Goal: Task Accomplishment & Management: Manage account settings

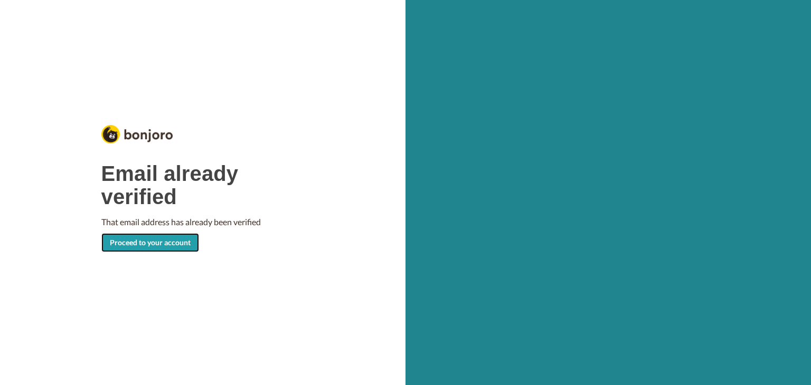
click at [144, 248] on link "Proceed to your account" at bounding box center [150, 242] width 98 height 19
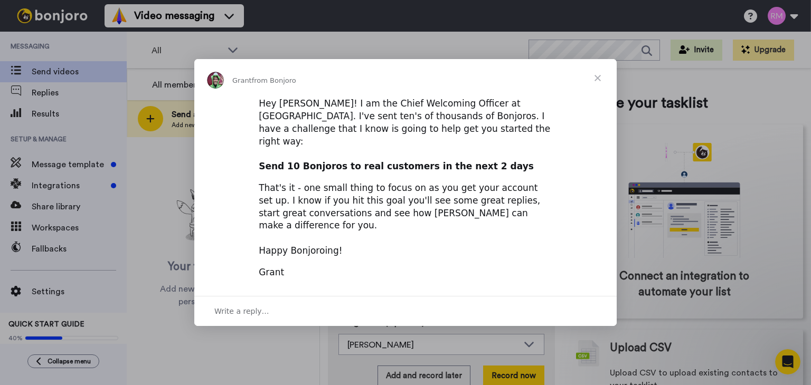
click at [595, 88] on span "Close" at bounding box center [597, 78] width 38 height 38
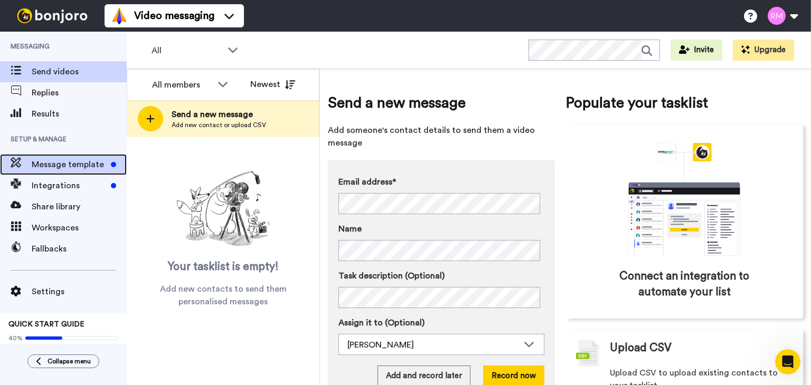
click at [70, 166] on span "Message template" at bounding box center [69, 164] width 75 height 13
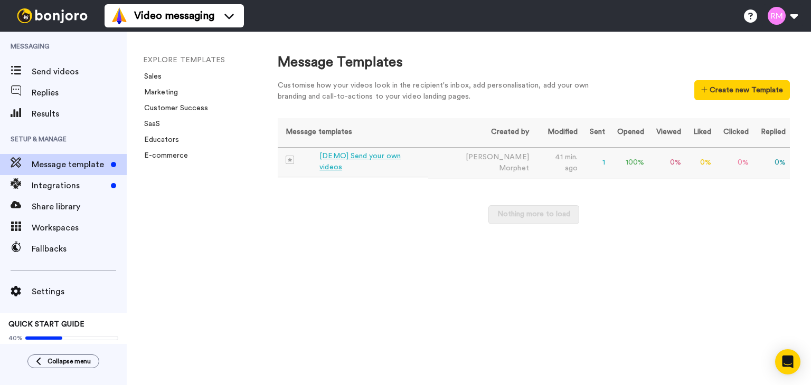
click at [421, 163] on div "[DEMO] Send your own videos" at bounding box center [371, 162] width 104 height 22
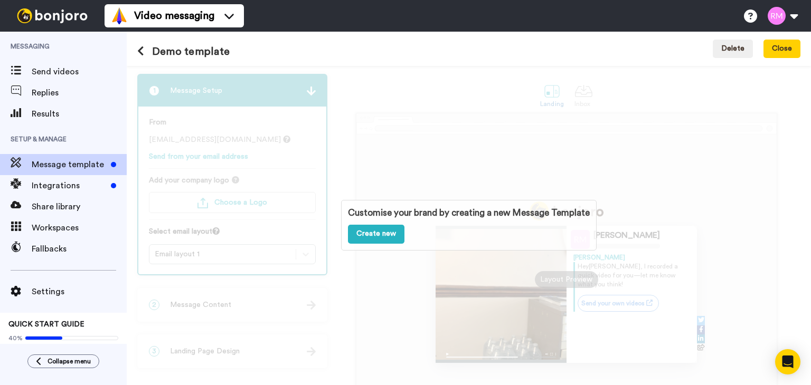
click at [380, 159] on div "Customise your brand by creating a new Message Template Create new" at bounding box center [469, 225] width 684 height 319
click at [357, 292] on div "Customise your brand by creating a new Message Template Create new" at bounding box center [469, 225] width 684 height 319
click at [57, 66] on span "Send videos" at bounding box center [79, 71] width 95 height 13
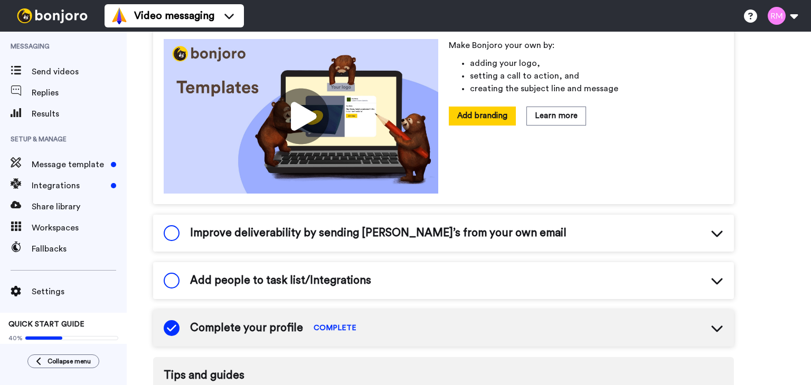
scroll to position [311, 0]
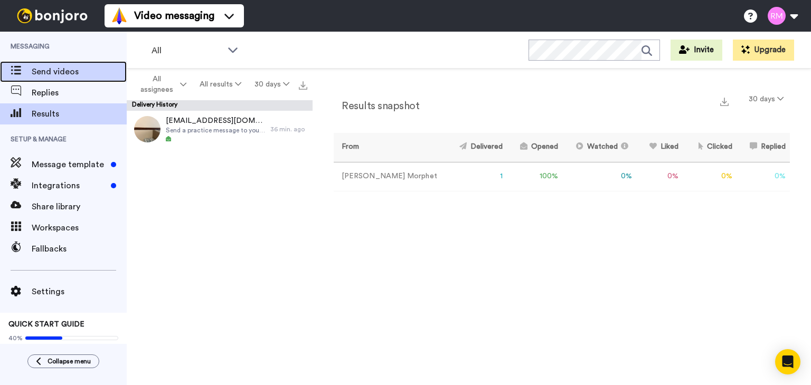
click at [53, 70] on span "Send videos" at bounding box center [79, 71] width 95 height 13
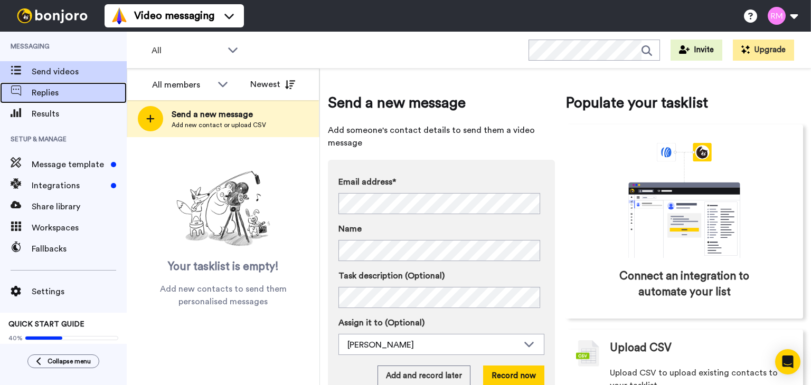
click at [60, 92] on span "Replies" at bounding box center [79, 93] width 95 height 13
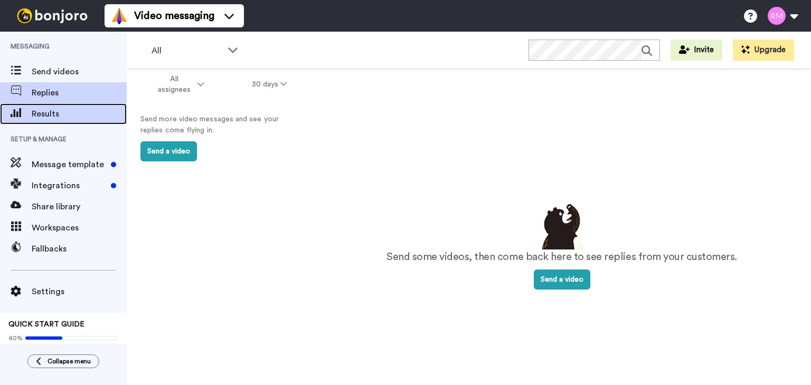
click at [44, 110] on span "Results" at bounding box center [79, 114] width 95 height 13
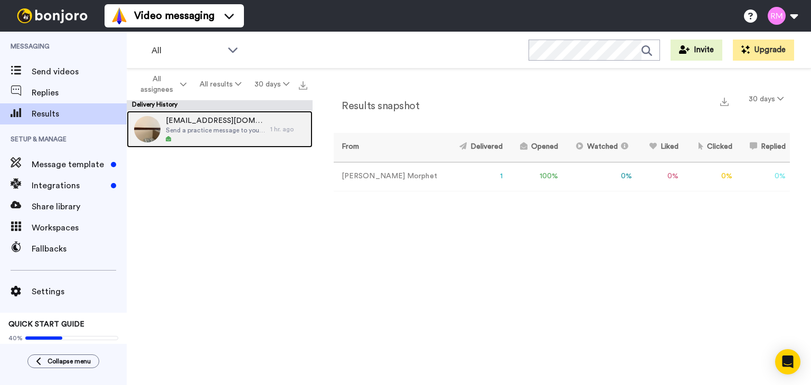
click at [230, 131] on span "Send a practice message to yourself" at bounding box center [215, 130] width 99 height 8
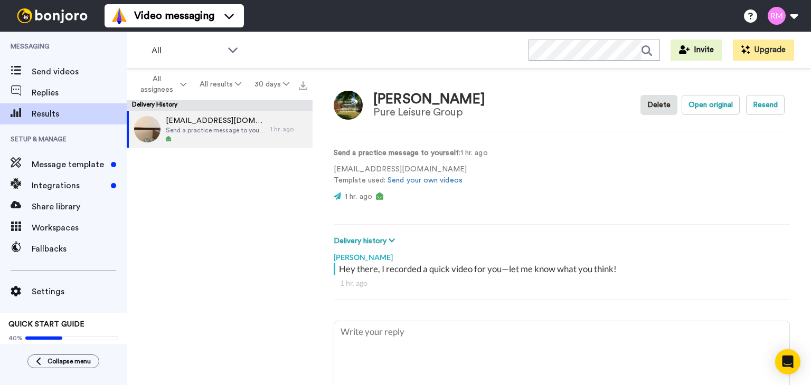
click at [535, 175] on video at bounding box center [535, 178] width 63 height 63
click at [651, 106] on button "Delete" at bounding box center [658, 105] width 37 height 20
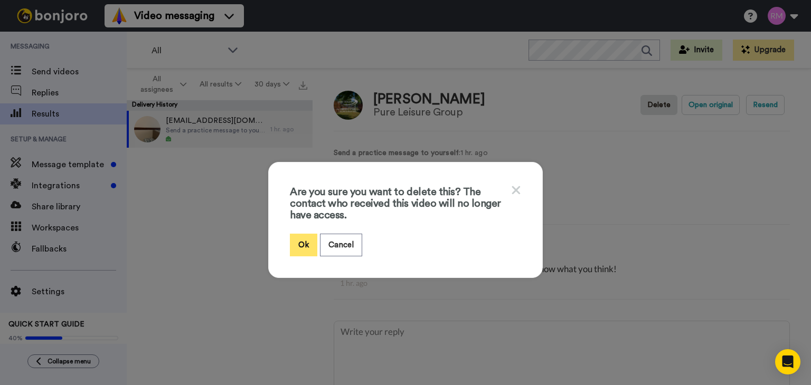
click at [305, 248] on button "Ok" at bounding box center [303, 245] width 27 height 23
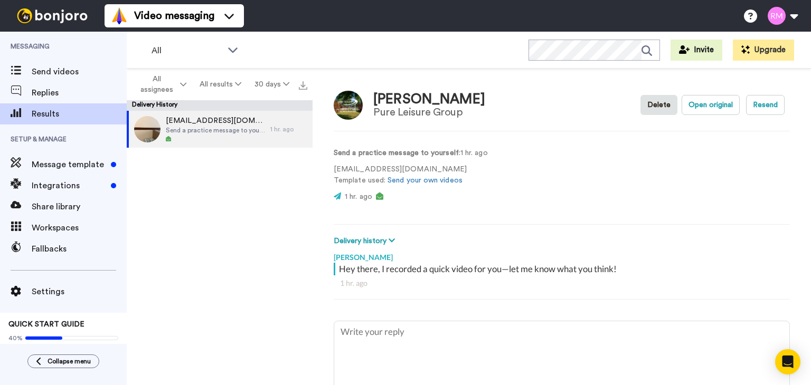
type textarea "x"
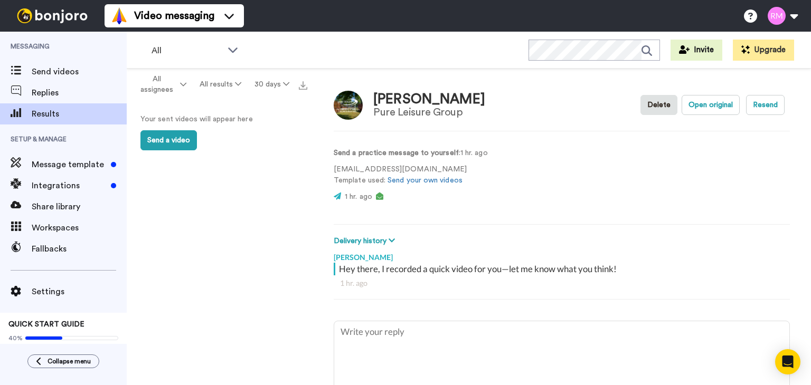
click at [535, 169] on video at bounding box center [535, 178] width 63 height 63
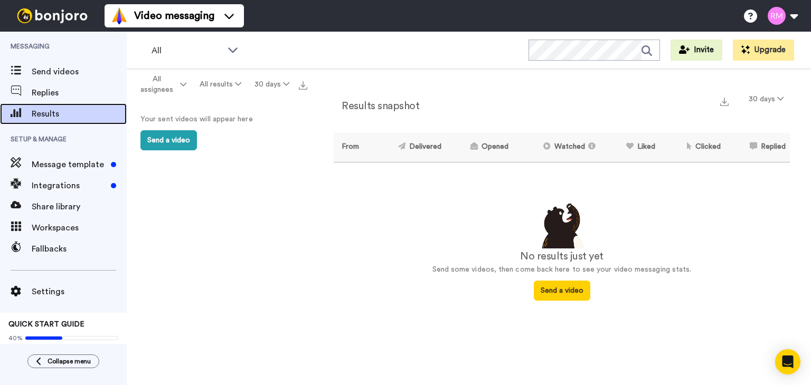
click at [31, 111] on span at bounding box center [16, 114] width 32 height 11
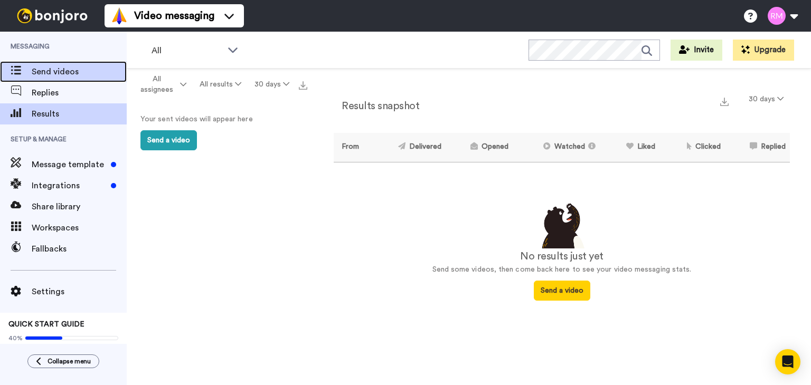
click at [51, 70] on span "Send videos" at bounding box center [79, 71] width 95 height 13
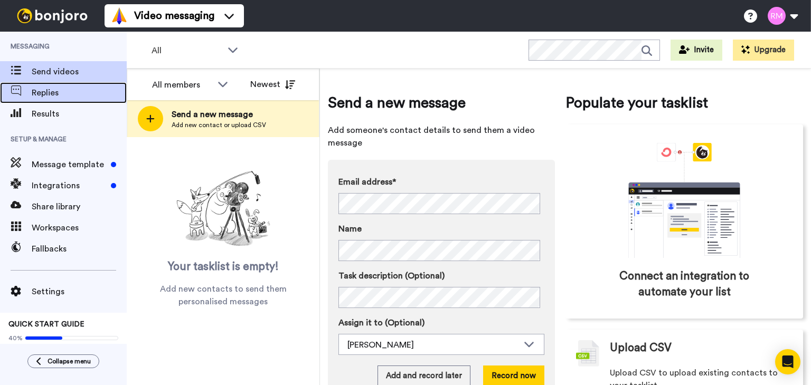
click at [46, 94] on span "Replies" at bounding box center [79, 93] width 95 height 13
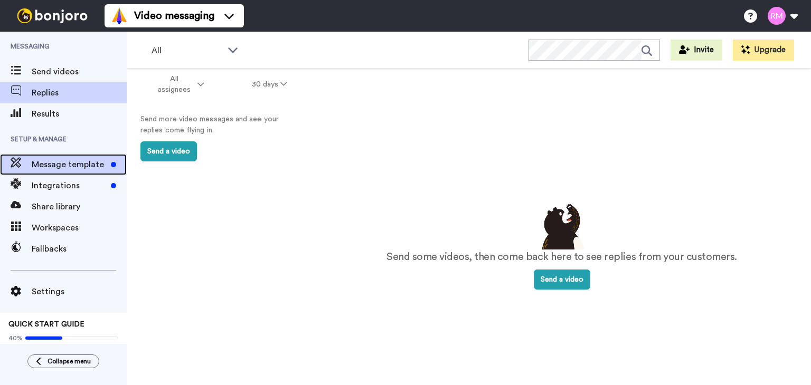
click at [75, 163] on span "Message template" at bounding box center [69, 164] width 75 height 13
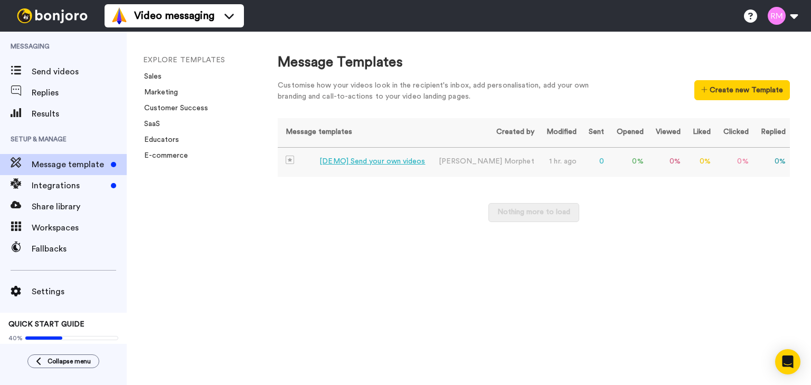
click at [615, 163] on td "0 %" at bounding box center [627, 162] width 39 height 30
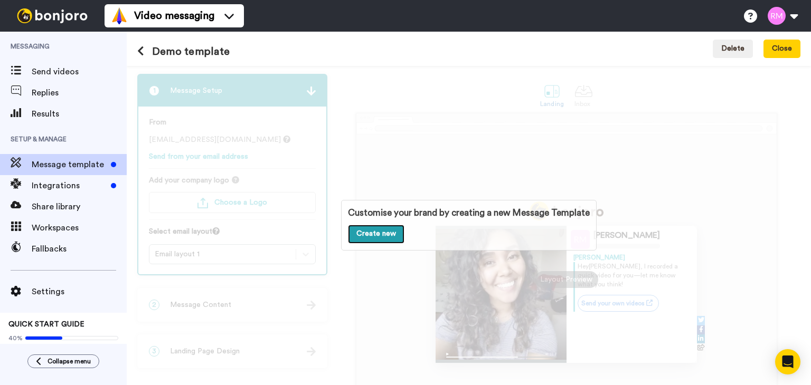
click at [382, 231] on link "Create new" at bounding box center [376, 234] width 56 height 19
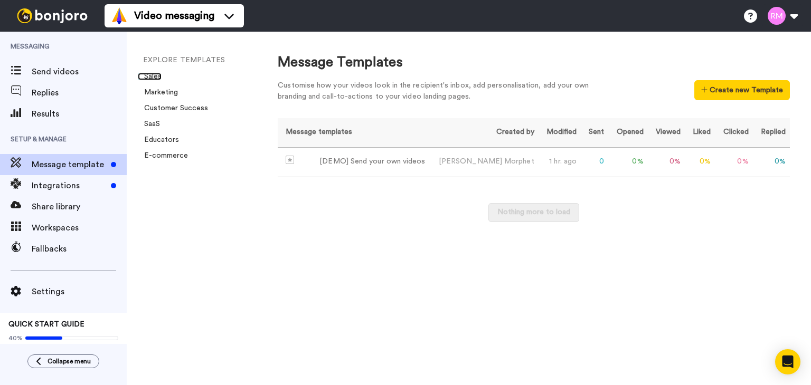
click at [158, 77] on link "Sales" at bounding box center [150, 76] width 24 height 7
click at [350, 161] on div "[DEMO] Send your own videos" at bounding box center [372, 161] width 106 height 11
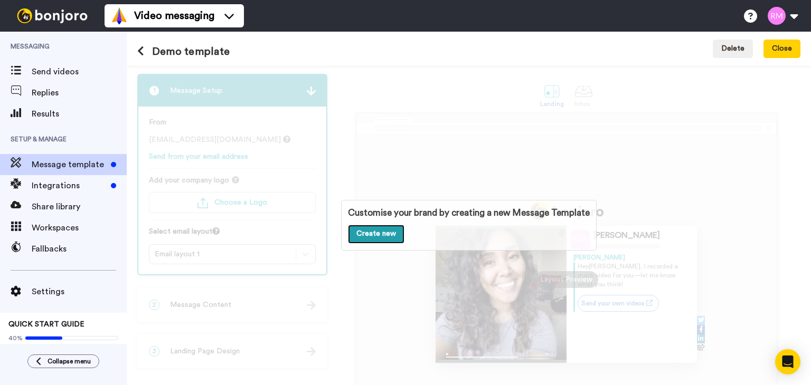
click at [365, 230] on link "Create new" at bounding box center [376, 234] width 56 height 19
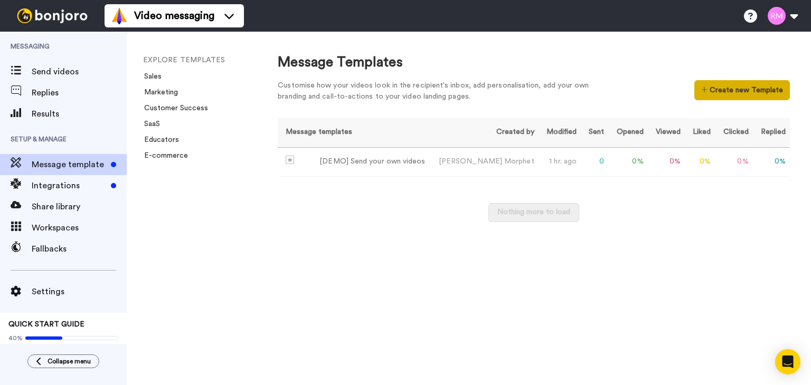
click at [746, 91] on button "Create new Template" at bounding box center [742, 90] width 96 height 20
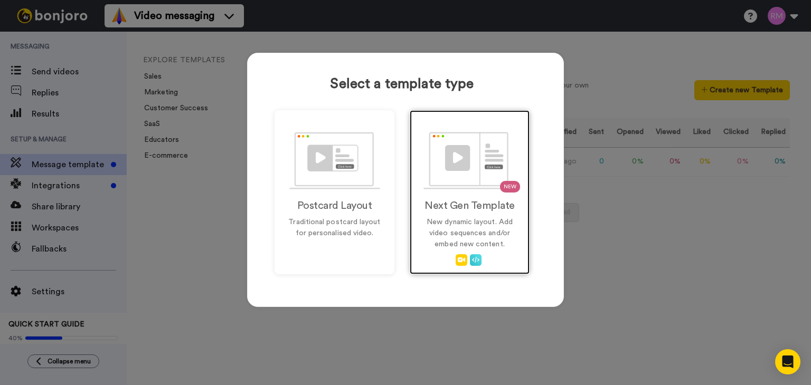
click at [430, 164] on img at bounding box center [469, 161] width 93 height 58
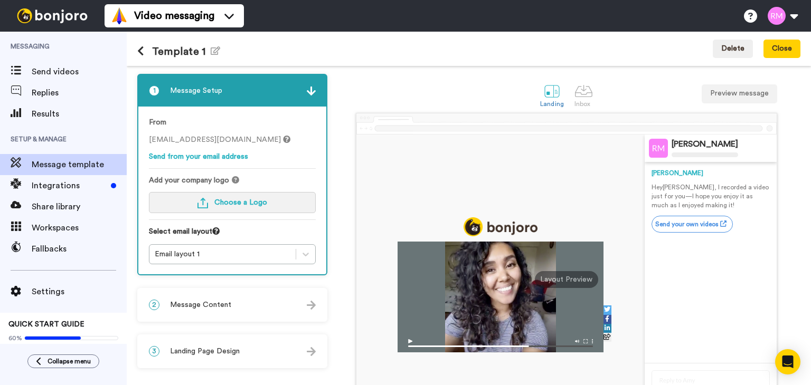
click at [234, 200] on span "Choose a Logo" at bounding box center [240, 202] width 53 height 7
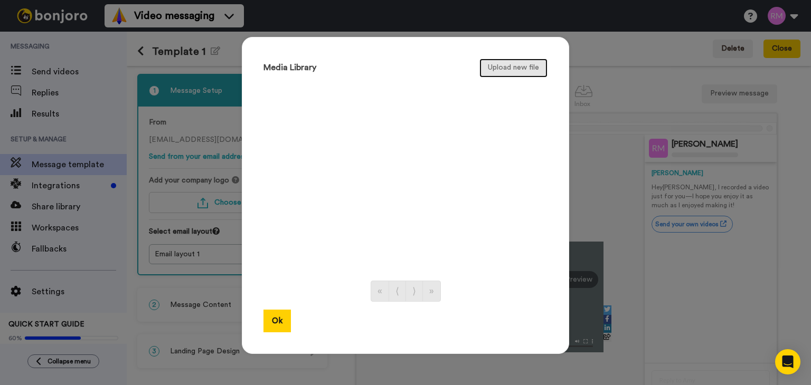
click at [508, 67] on button "Upload new file" at bounding box center [513, 68] width 68 height 19
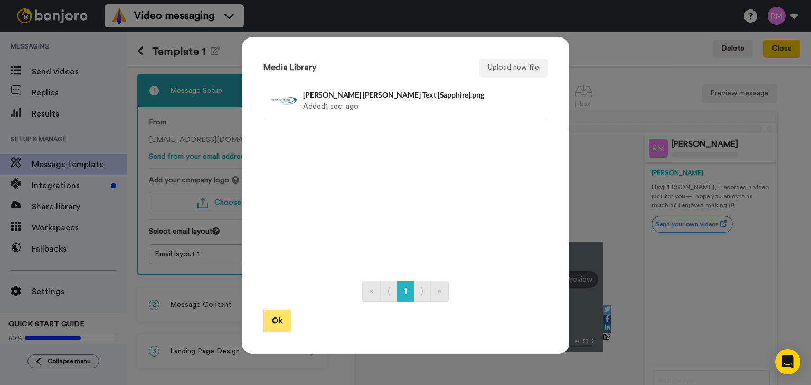
click at [272, 317] on button "Ok" at bounding box center [276, 321] width 27 height 23
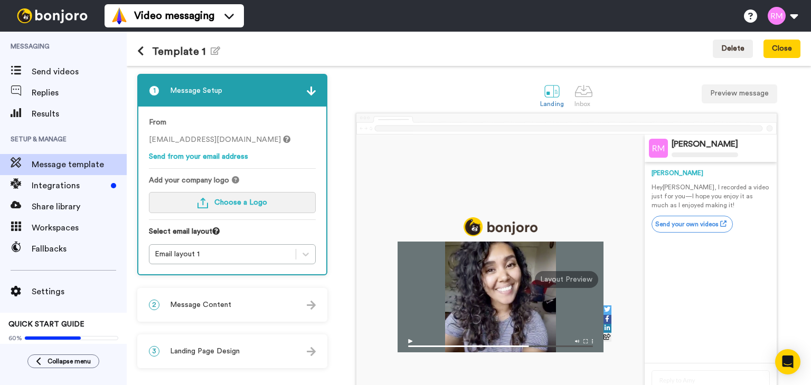
click at [232, 202] on span "Choose a Logo" at bounding box center [240, 202] width 53 height 7
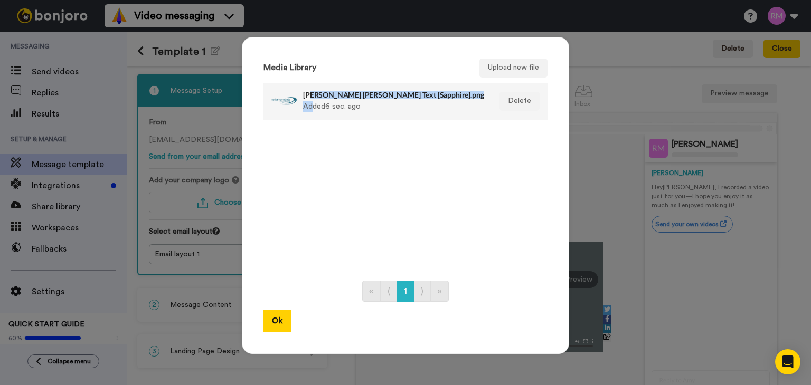
click at [307, 98] on div "Cockerham Sands PL Text [Sapphire].png Added 6 sec. ago" at bounding box center [394, 101] width 182 height 26
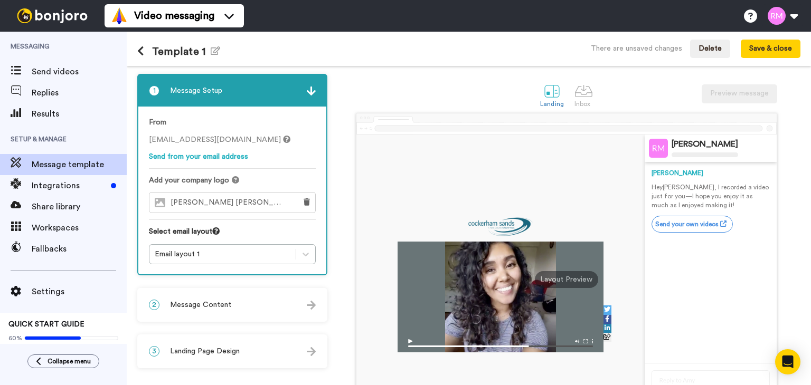
scroll to position [87, 0]
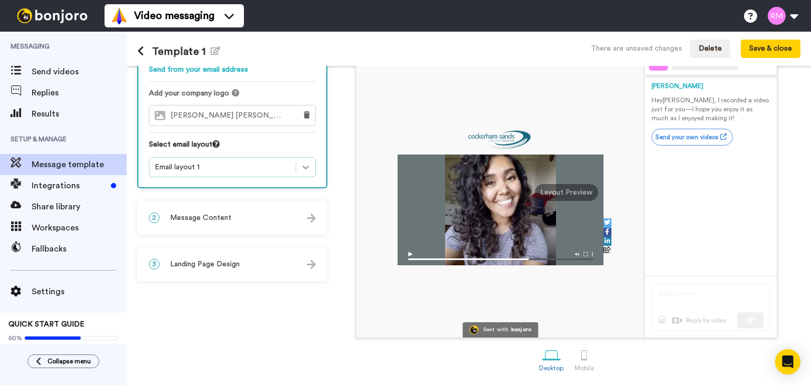
click at [300, 163] on icon at bounding box center [305, 167] width 11 height 11
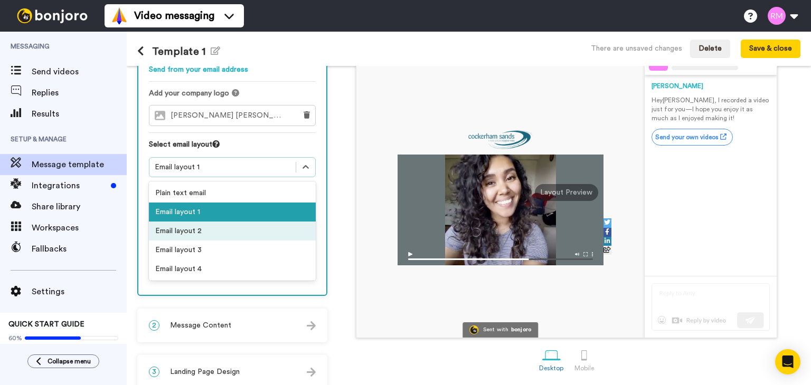
click at [227, 233] on div "Email layout 2" at bounding box center [232, 231] width 167 height 19
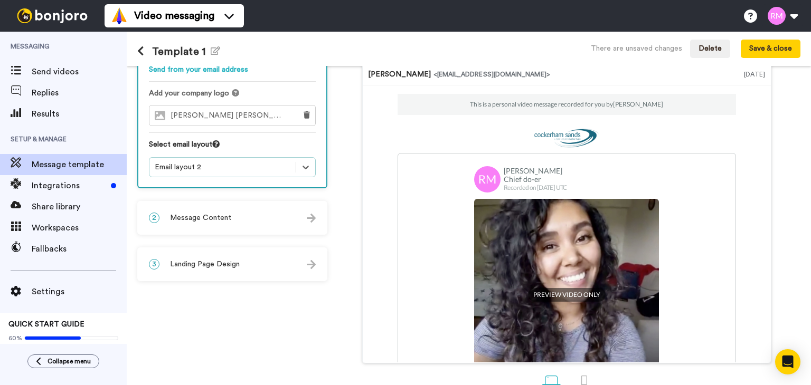
click at [272, 166] on div "Email layout 2" at bounding box center [223, 167] width 136 height 11
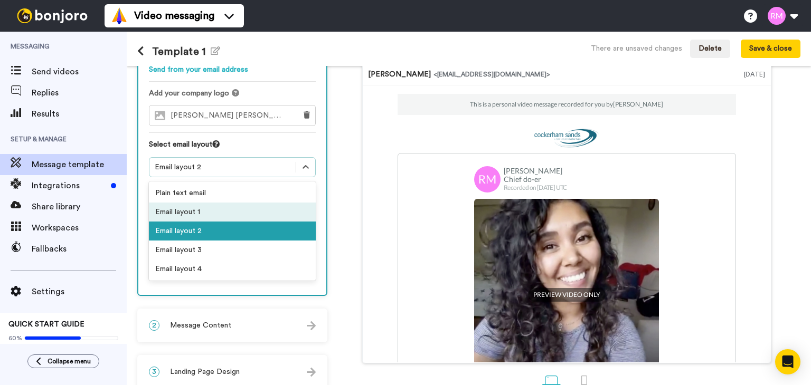
click at [252, 209] on div "Email layout 1" at bounding box center [232, 212] width 167 height 19
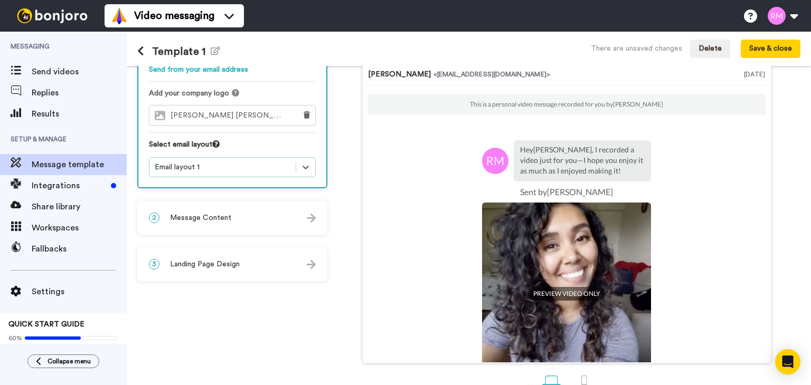
click at [250, 213] on div "2 Message Content" at bounding box center [232, 218] width 188 height 32
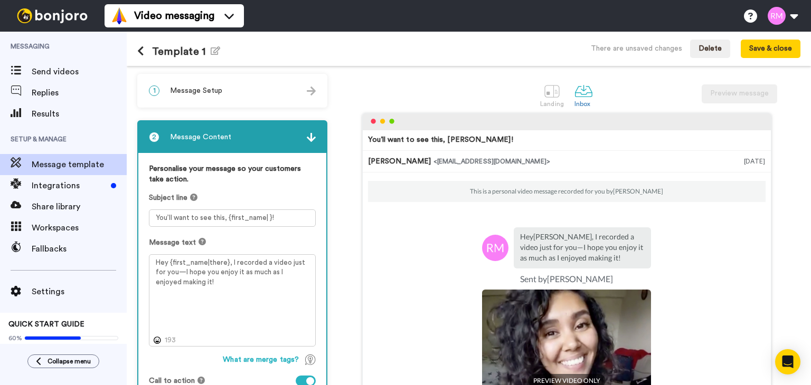
scroll to position [106, 0]
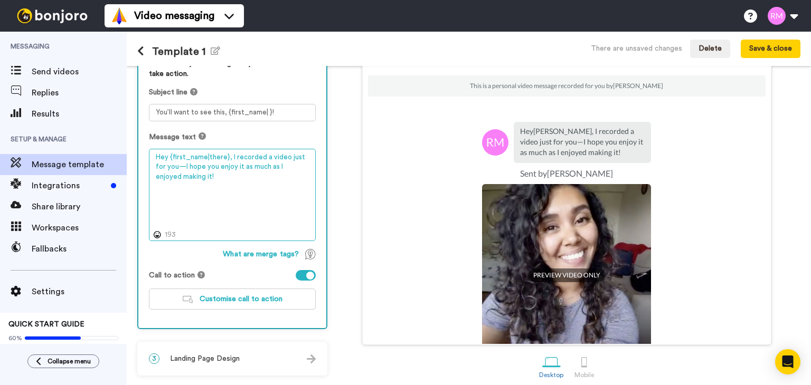
drag, startPoint x: 230, startPoint y: 155, endPoint x: 255, endPoint y: 175, distance: 32.6
click at [255, 175] on textarea "Hey {first_name|there}, I recorded a video just for you—I hope you enjoy it as …" at bounding box center [232, 195] width 167 height 93
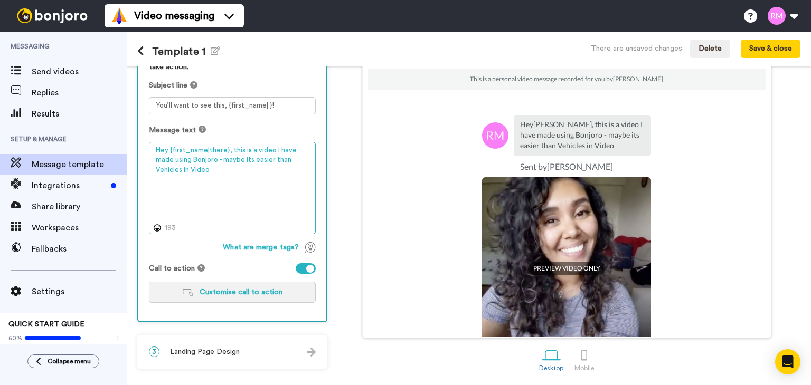
type textarea "Hey {first_name|there}, this is a video I have made using Bonjoro - maybe its e…"
click at [238, 291] on span "Customise call to action" at bounding box center [241, 292] width 83 height 7
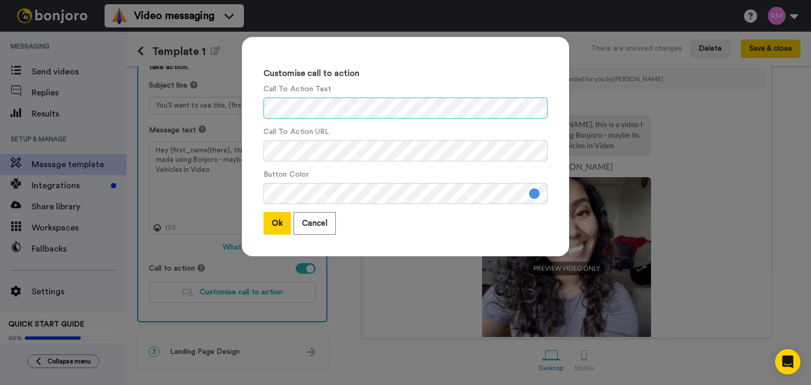
click at [250, 104] on div "Customise call to action Call To Action Text Call To Action URL Button Color Ok…" at bounding box center [405, 147] width 327 height 220
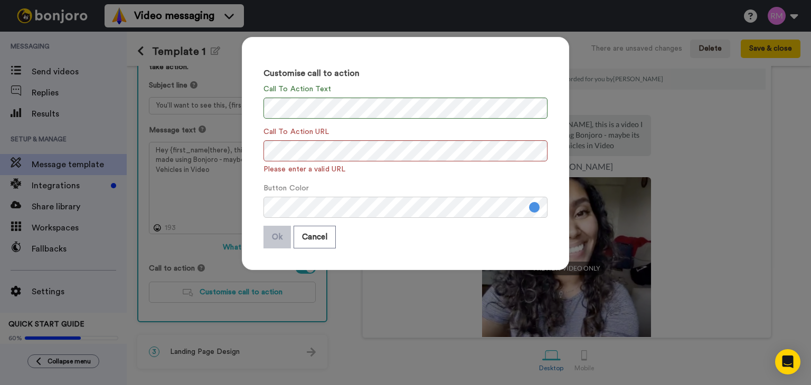
click at [397, 181] on div "Customise call to action Call To Action Text Call To Action URL Please enter a …" at bounding box center [405, 153] width 327 height 233
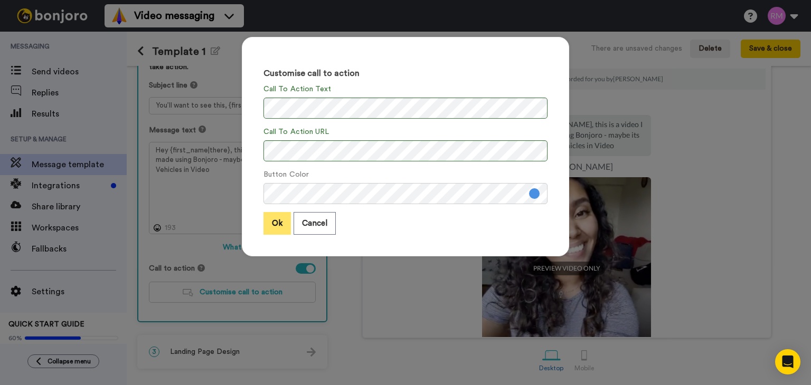
click at [274, 224] on button "Ok" at bounding box center [276, 223] width 27 height 23
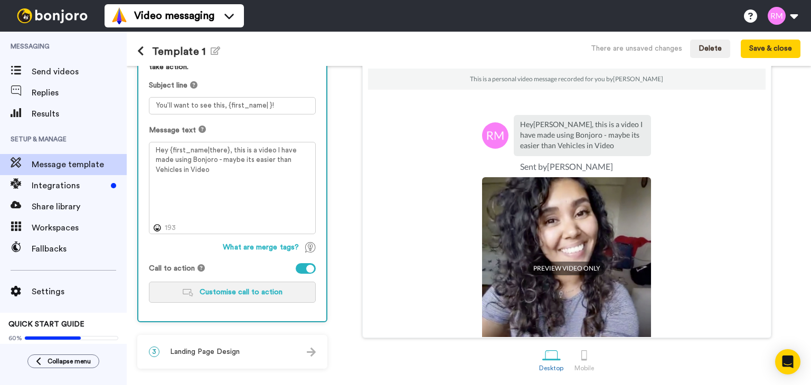
scroll to position [95, 0]
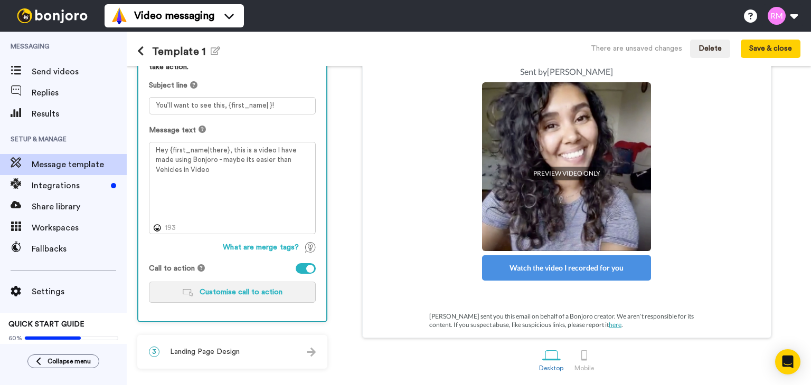
click at [249, 291] on span "Customise call to action" at bounding box center [241, 292] width 83 height 7
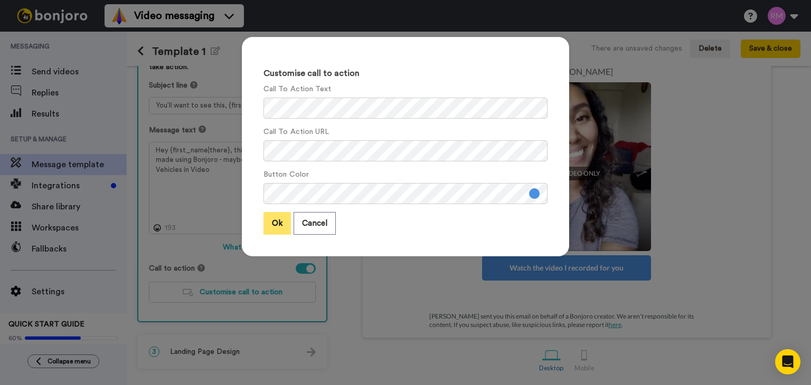
click at [274, 218] on button "Ok" at bounding box center [276, 223] width 27 height 23
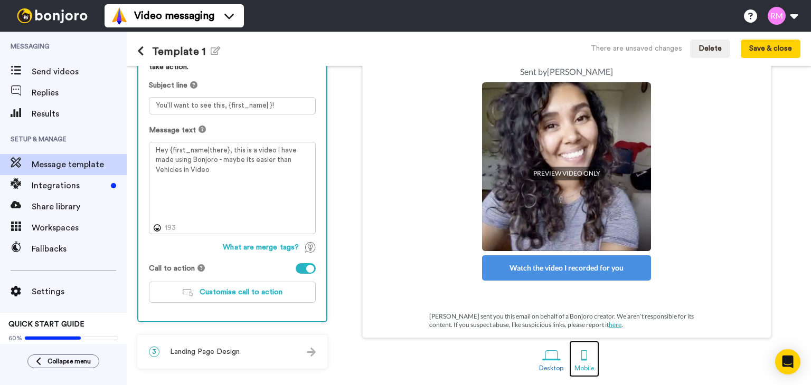
click at [583, 358] on div at bounding box center [584, 355] width 18 height 18
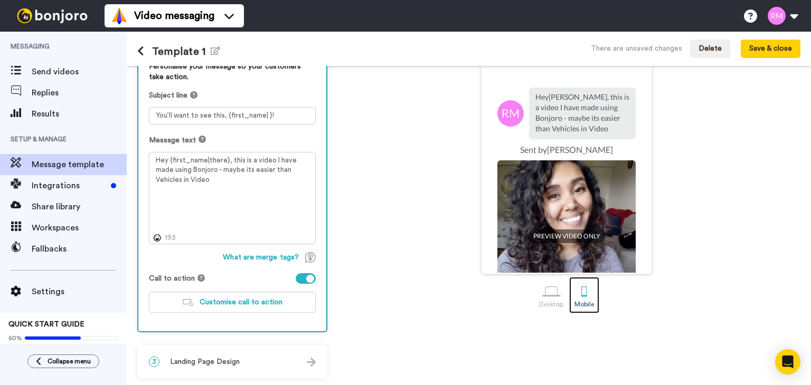
scroll to position [130, 0]
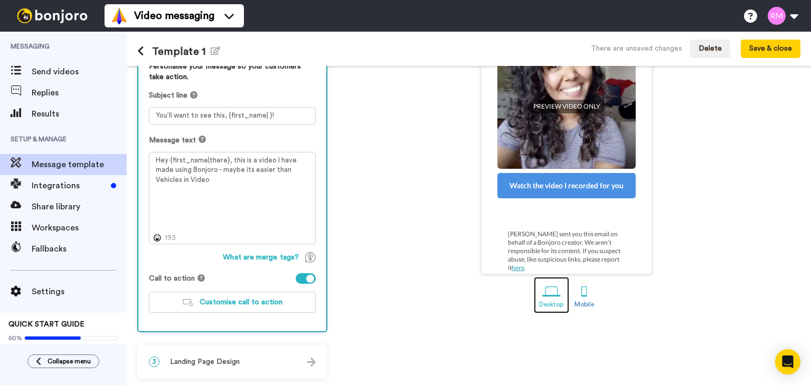
click at [549, 295] on div at bounding box center [551, 291] width 18 height 18
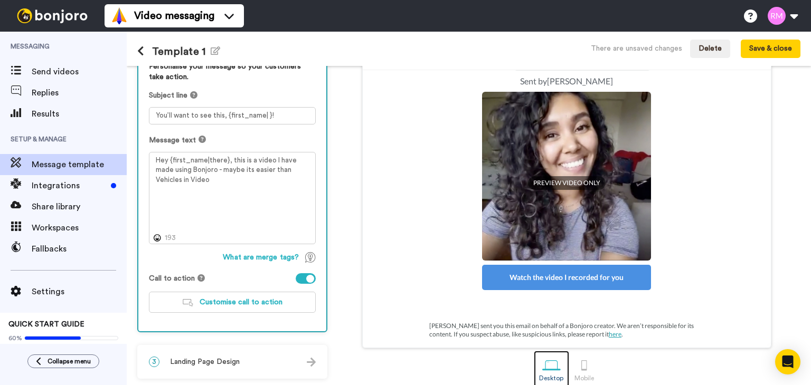
scroll to position [113, 0]
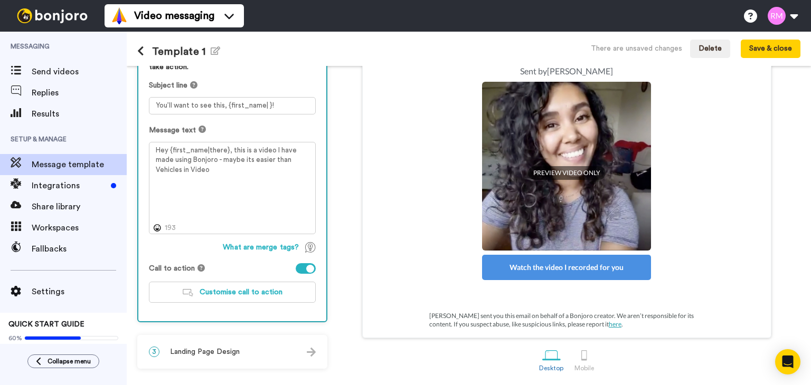
click at [230, 353] on span "Landing Page Design" at bounding box center [205, 352] width 70 height 11
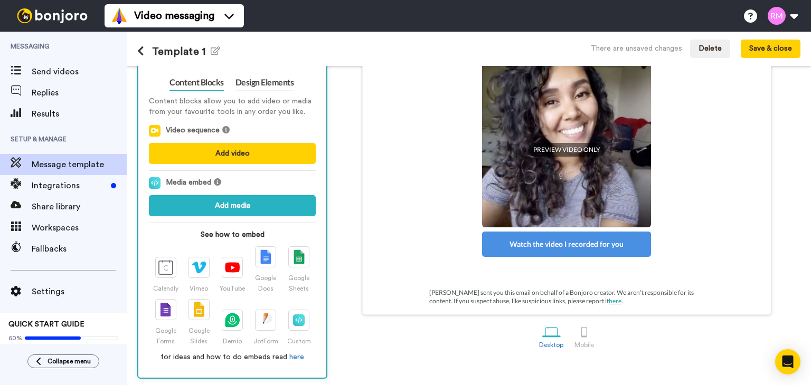
scroll to position [31, 0]
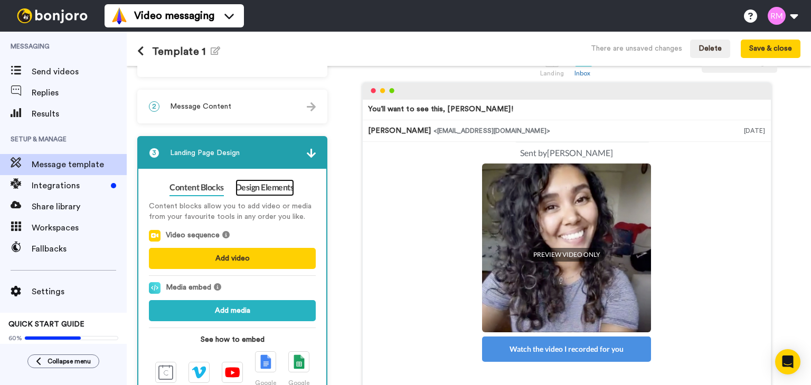
click at [264, 186] on link "Design Elements" at bounding box center [264, 187] width 59 height 17
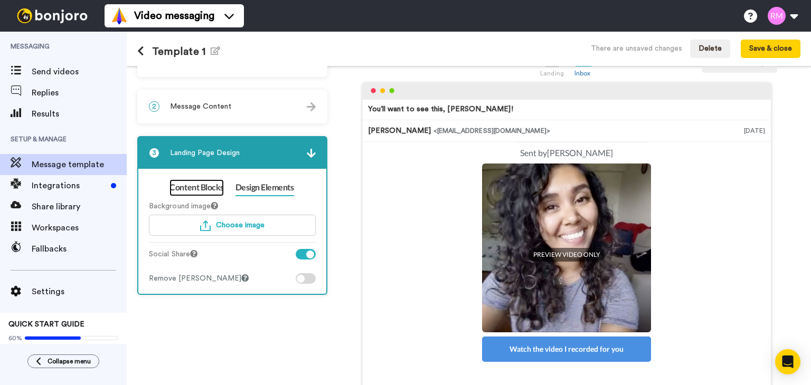
click at [192, 189] on link "Content Blocks" at bounding box center [196, 187] width 54 height 17
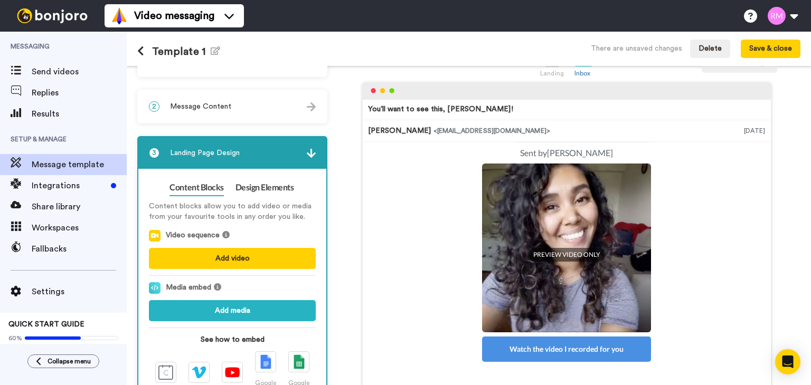
click at [311, 149] on img at bounding box center [311, 153] width 9 height 9
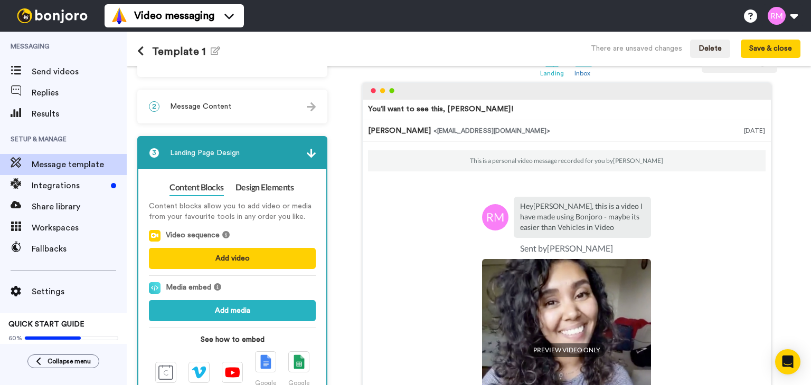
scroll to position [0, 0]
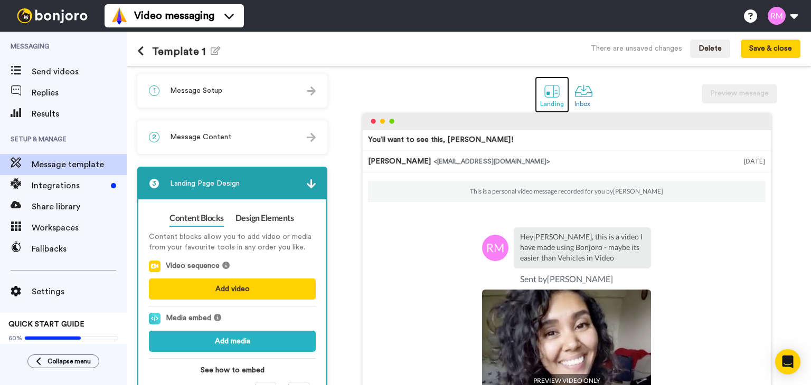
click at [545, 103] on div "Landing" at bounding box center [552, 103] width 24 height 7
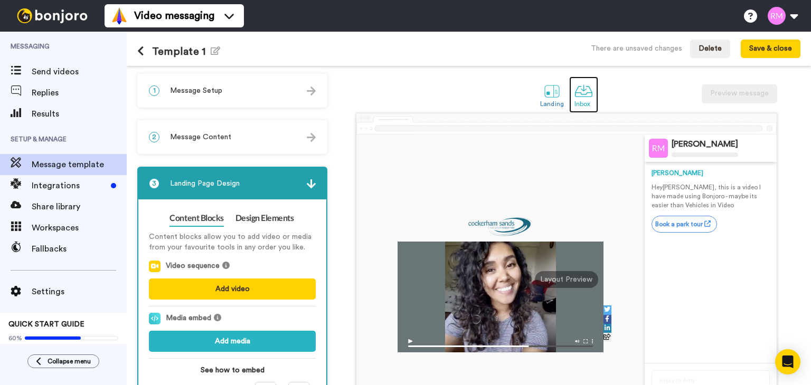
click at [575, 98] on div at bounding box center [583, 91] width 18 height 18
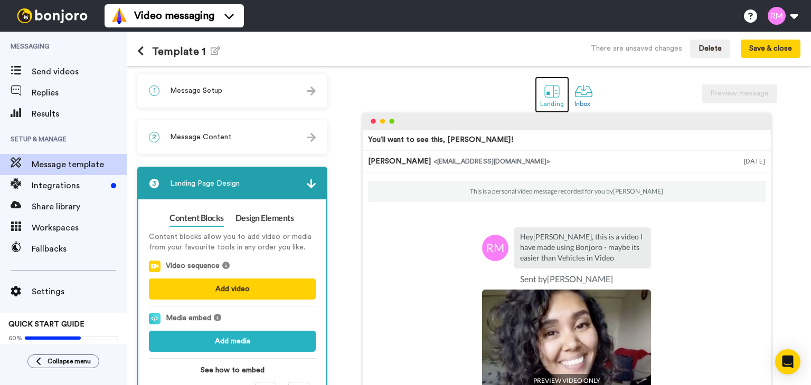
click at [545, 99] on div at bounding box center [552, 91] width 18 height 18
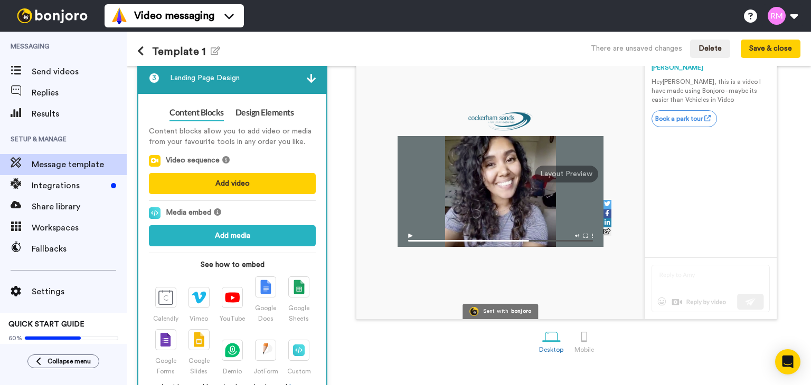
scroll to position [136, 0]
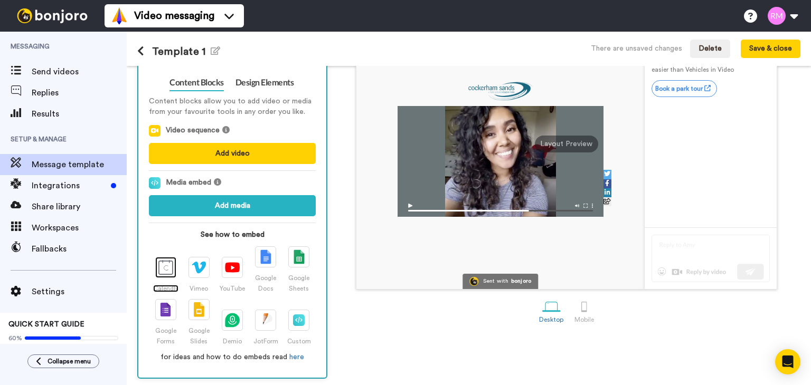
click at [171, 268] on img at bounding box center [165, 267] width 15 height 15
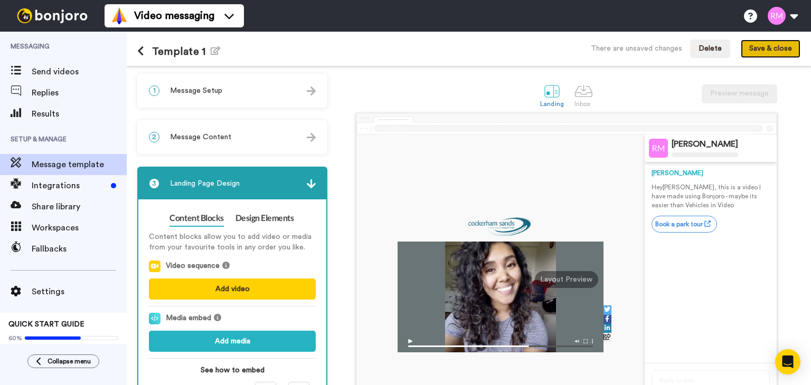
click at [767, 51] on button "Save & close" at bounding box center [771, 49] width 60 height 19
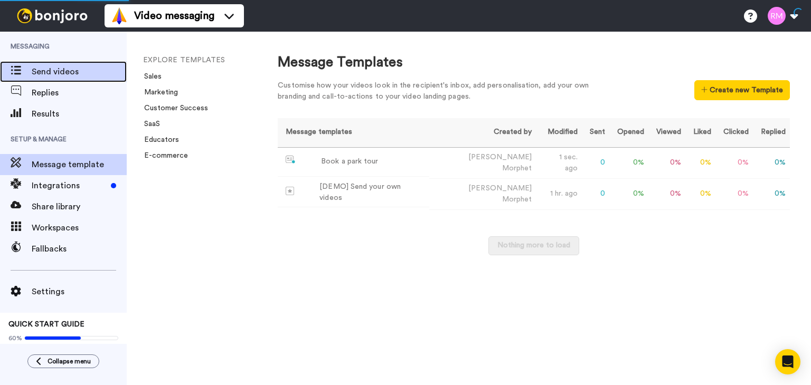
click at [61, 69] on span "Send videos" at bounding box center [79, 71] width 95 height 13
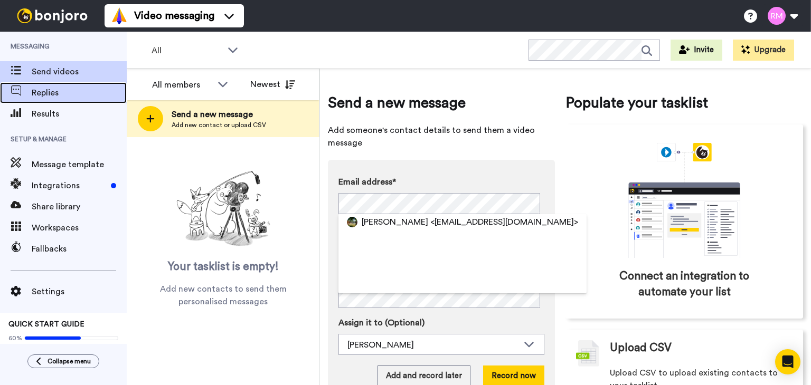
click at [44, 96] on span "Replies" at bounding box center [79, 93] width 95 height 13
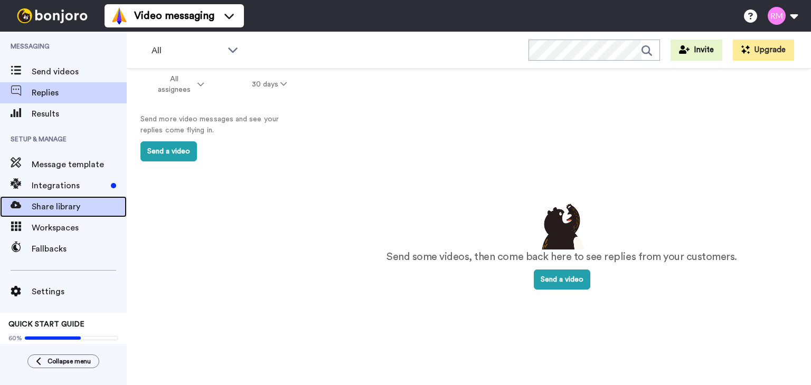
click at [46, 213] on span "Share library" at bounding box center [79, 207] width 95 height 13
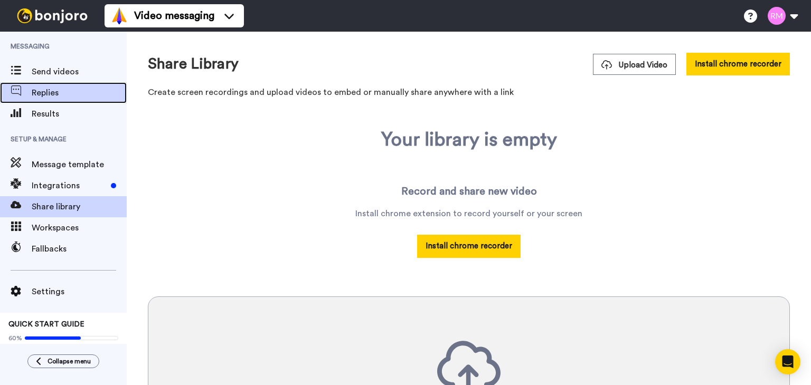
click at [50, 89] on span "Replies" at bounding box center [79, 93] width 95 height 13
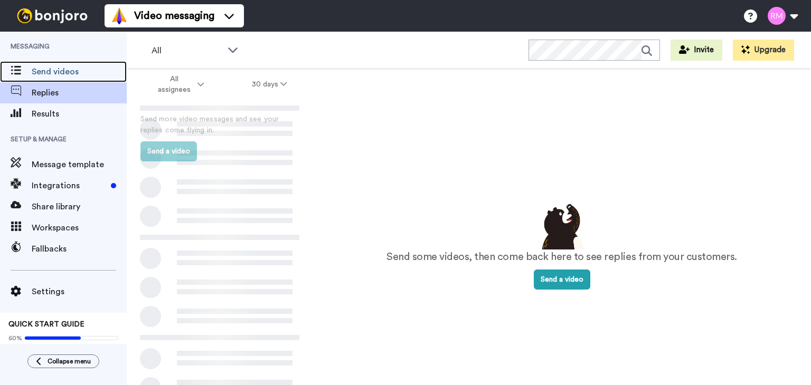
click at [58, 70] on span "Send videos" at bounding box center [79, 71] width 95 height 13
